Goal: Complete application form

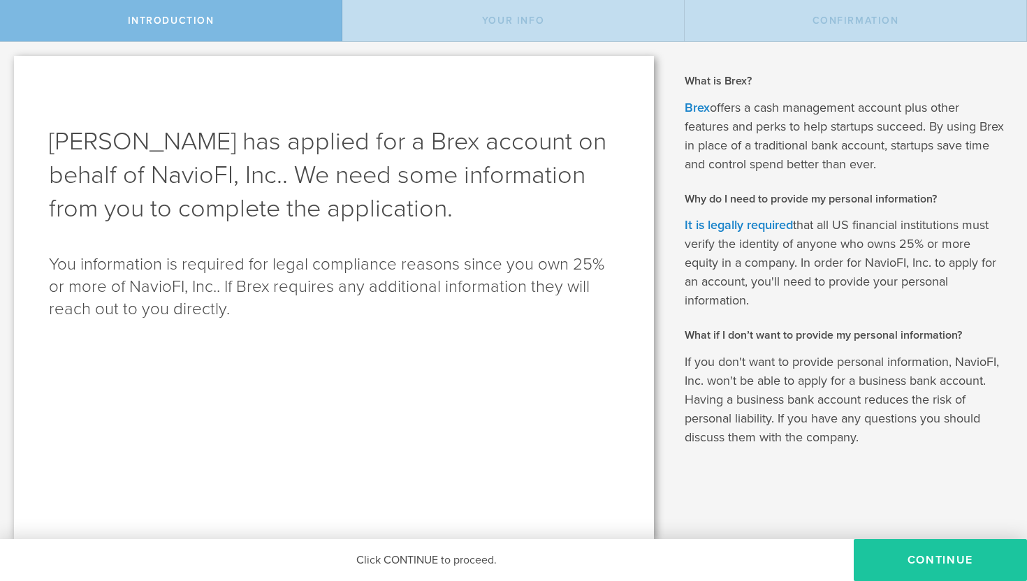
click at [923, 557] on button "Continue" at bounding box center [939, 560] width 173 height 42
type input "[PERSON_NAME]"
select select "string:SSN"
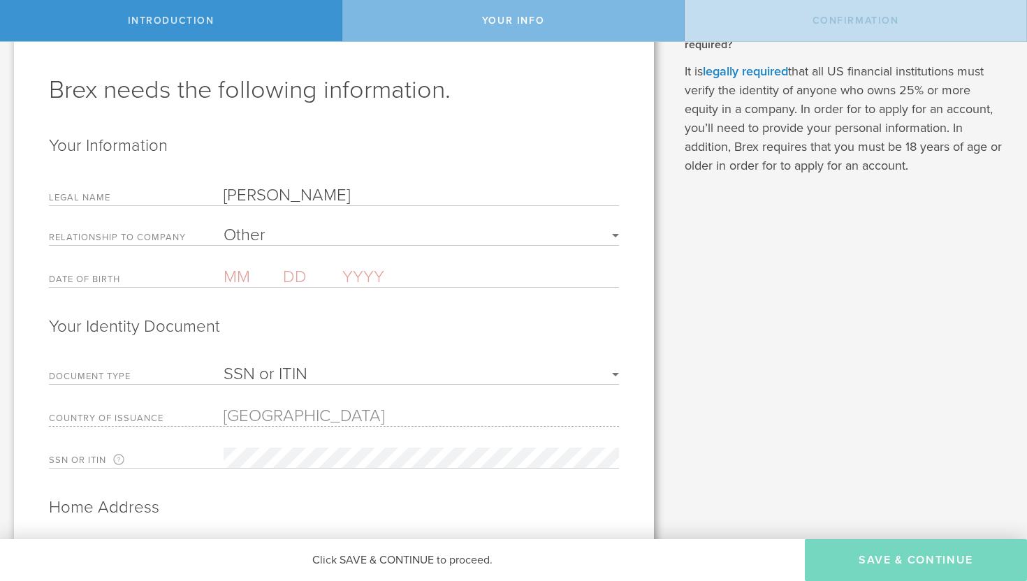
scroll to position [58, 0]
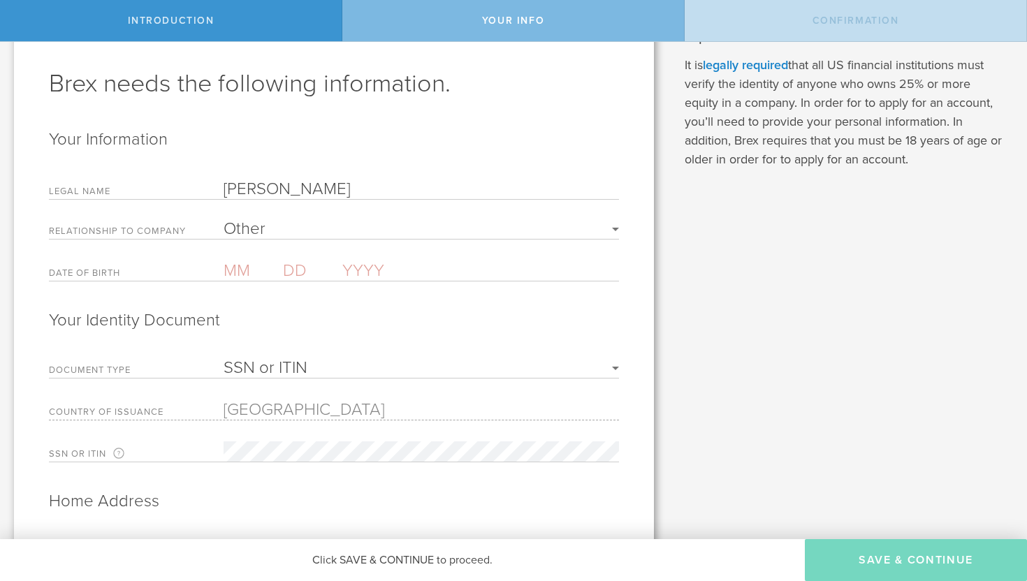
click at [549, 229] on select "Required Founder Executive Senior Leadership Other" at bounding box center [421, 229] width 395 height 17
select select "string:FOUNDER"
click at [224, 221] on select "Required Founder Executive Senior Leadership Other" at bounding box center [421, 229] width 395 height 17
click at [242, 277] on input "text" at bounding box center [253, 271] width 59 height 20
type input "09"
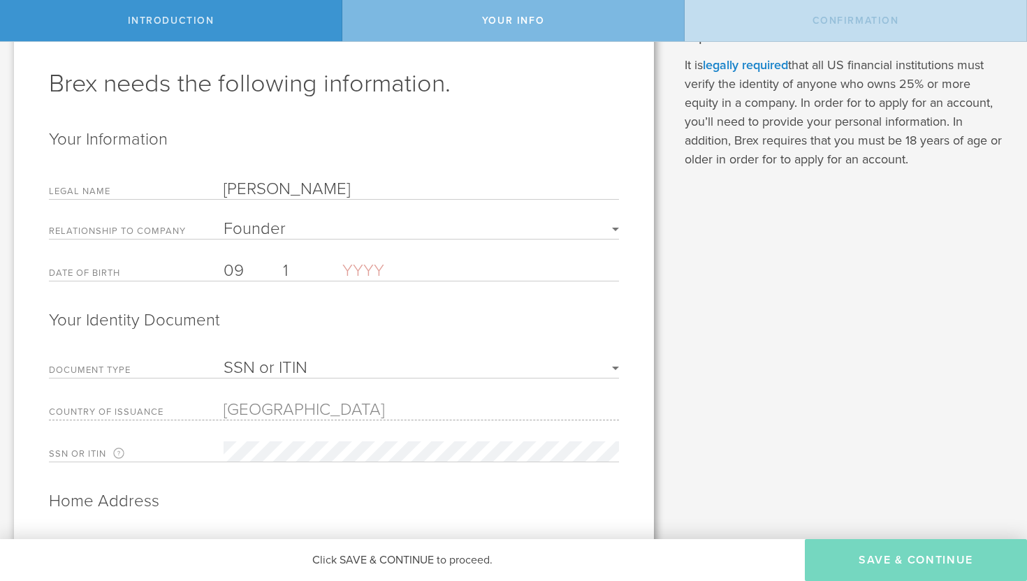
type input "15"
type input "1994"
click at [314, 233] on select "Required Founder Executive Senior Leadership Other" at bounding box center [421, 229] width 395 height 17
click at [224, 221] on select "Required Founder Executive Senior Leadership Other" at bounding box center [421, 229] width 395 height 17
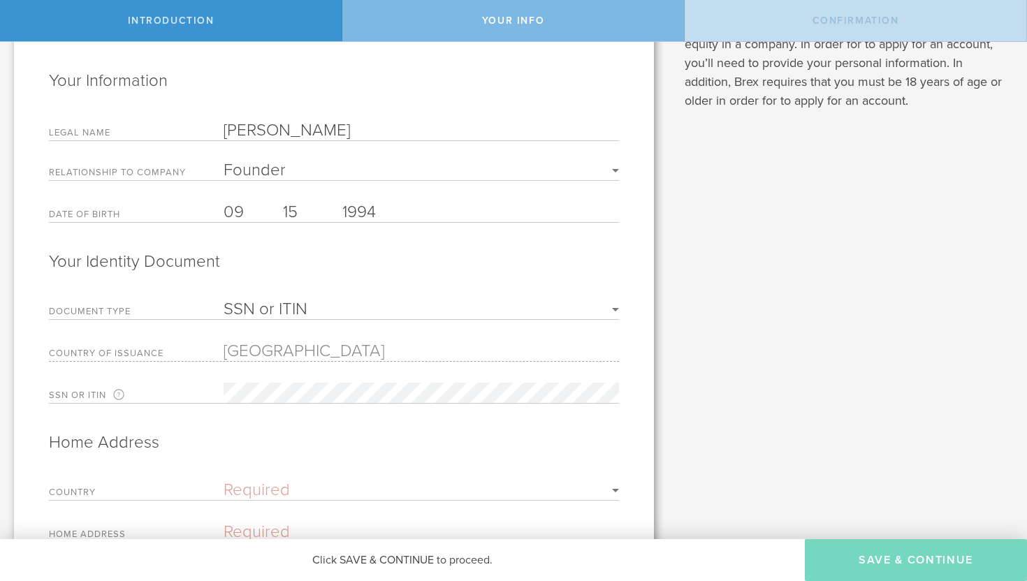
scroll to position [118, 0]
click at [358, 307] on select "SSN or ITIN Passport" at bounding box center [421, 308] width 395 height 17
select select "string:PASSPORT"
click at [224, 300] on select "SSN or ITIN Passport" at bounding box center [421, 308] width 395 height 17
click at [330, 355] on select "[GEOGRAPHIC_DATA] [GEOGRAPHIC_DATA] [GEOGRAPHIC_DATA] [GEOGRAPHIC_DATA] [US_STA…" at bounding box center [421, 347] width 395 height 17
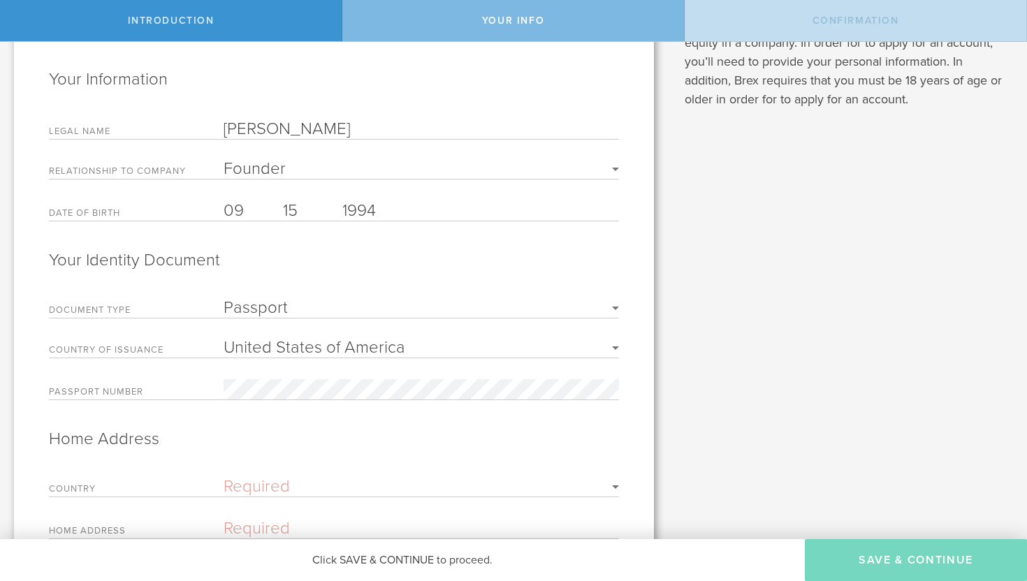
select select "string:IN"
click at [224, 339] on select "[GEOGRAPHIC_DATA] [GEOGRAPHIC_DATA] [GEOGRAPHIC_DATA] [GEOGRAPHIC_DATA] [US_STA…" at bounding box center [421, 347] width 395 height 17
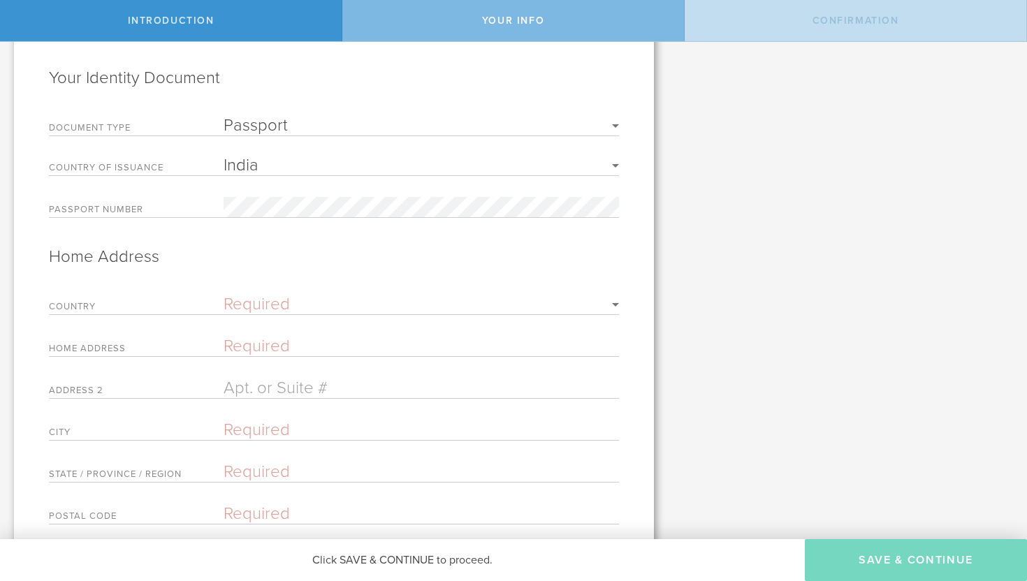
scroll to position [359, 0]
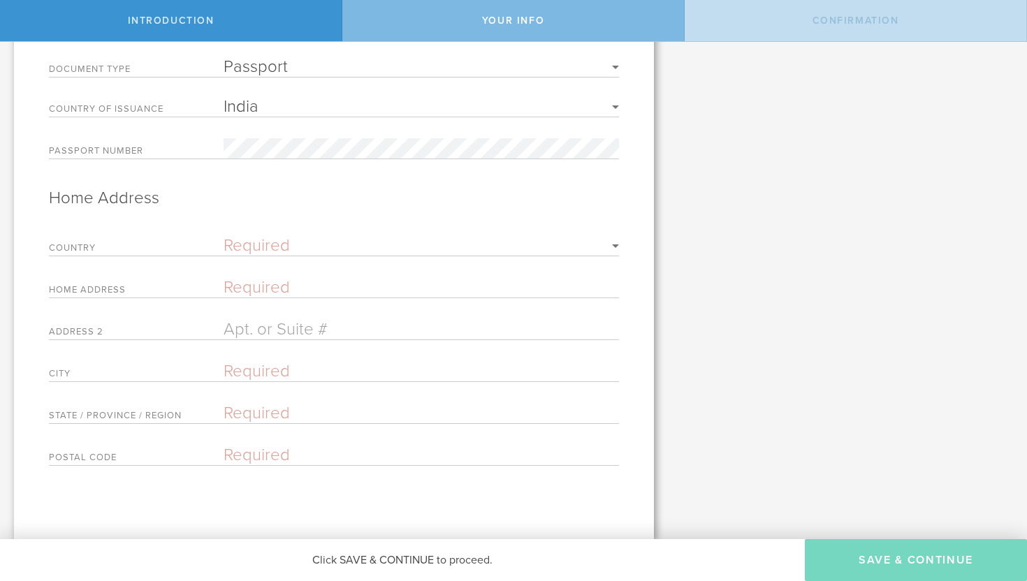
click at [432, 246] on select "Required [GEOGRAPHIC_DATA] [GEOGRAPHIC_DATA] [GEOGRAPHIC_DATA] [GEOGRAPHIC_DATA…" at bounding box center [421, 245] width 395 height 17
select select "string:IN"
click at [224, 237] on select "Required [GEOGRAPHIC_DATA] [GEOGRAPHIC_DATA] [GEOGRAPHIC_DATA] [GEOGRAPHIC_DATA…" at bounding box center [421, 245] width 395 height 17
click at [292, 288] on input "text" at bounding box center [421, 287] width 395 height 20
type input "D 279 Prashant Vihar Rohini Sector 14"
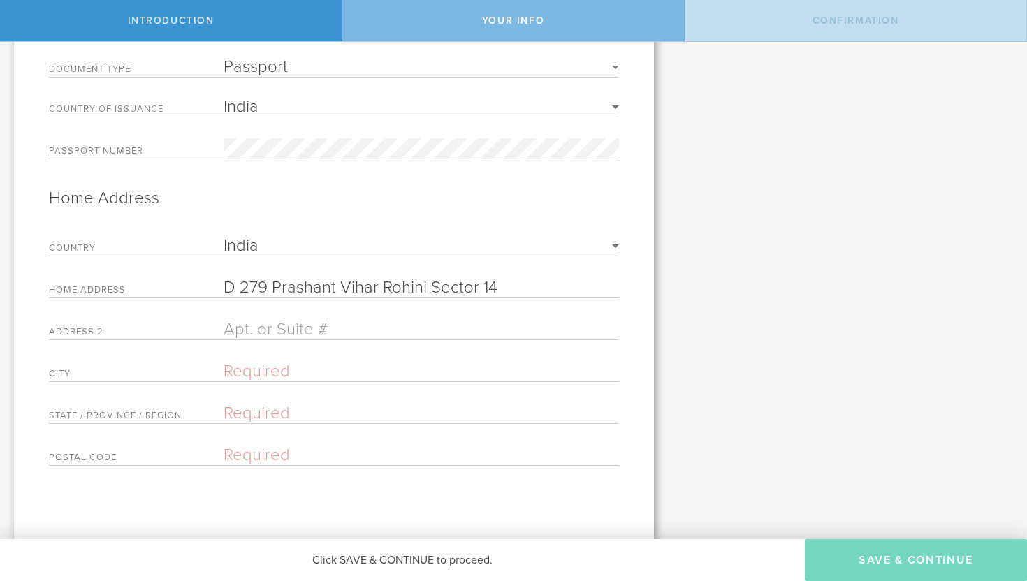
type input "[GEOGRAPHIC_DATA]"
type input "110085"
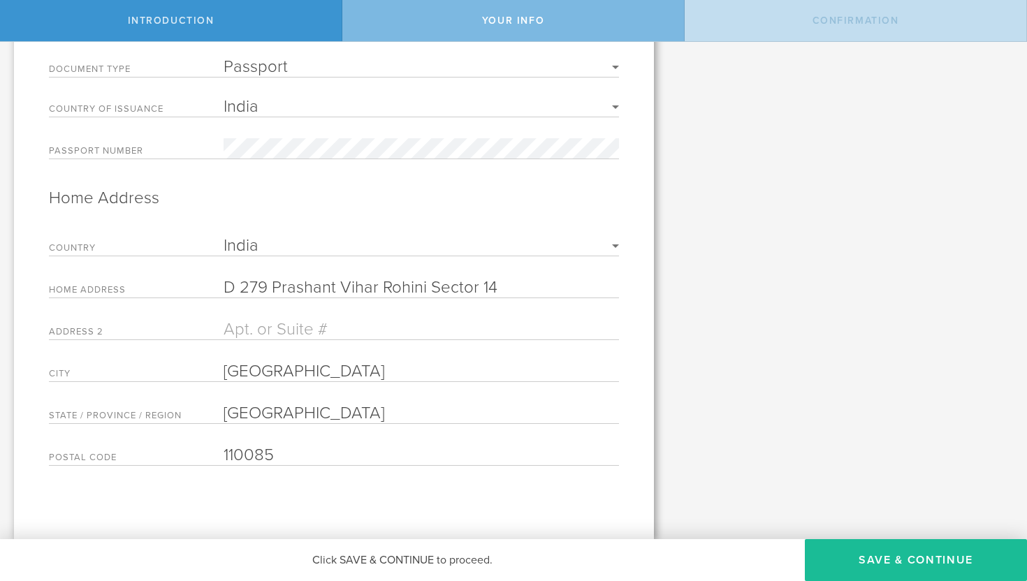
click at [269, 289] on input "D 279 Prashant Vihar Rohini Sector 14" at bounding box center [421, 287] width 395 height 20
click at [376, 289] on input "[STREET_ADDRESS]" at bounding box center [421, 287] width 395 height 20
type input "[STREET_ADDRESS][PERSON_NAME]"
click at [858, 565] on button "Save & Continue" at bounding box center [916, 560] width 222 height 42
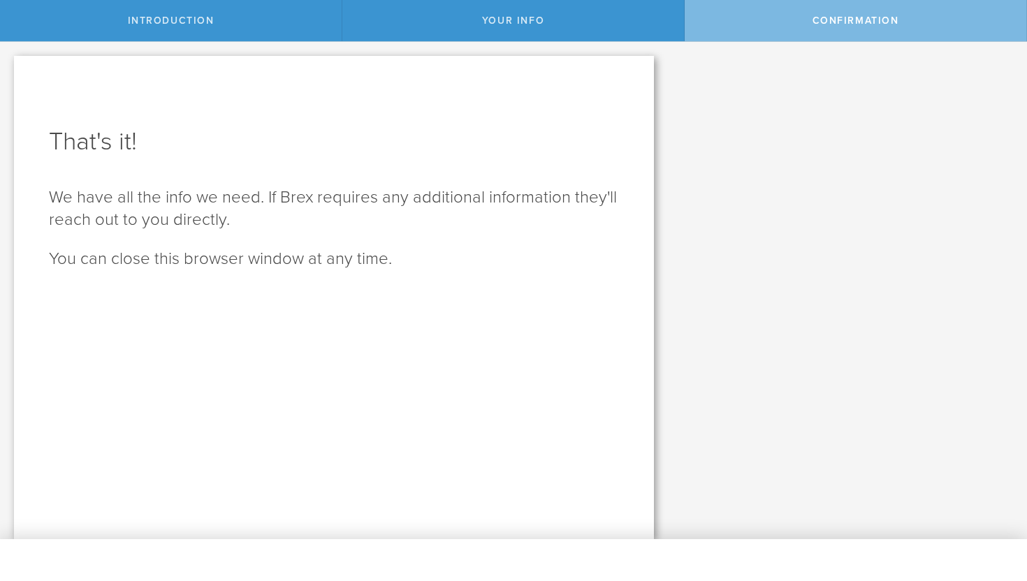
scroll to position [0, 0]
